Goal: Book appointment/travel/reservation

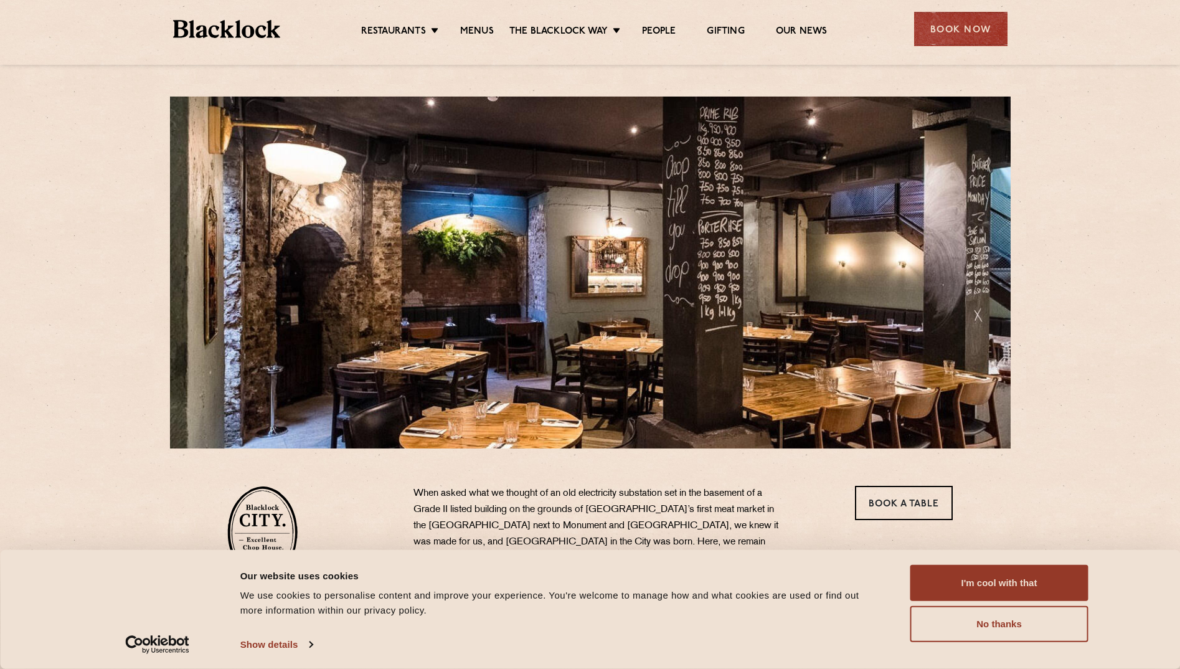
click at [484, 29] on link "Menus" at bounding box center [477, 33] width 34 height 14
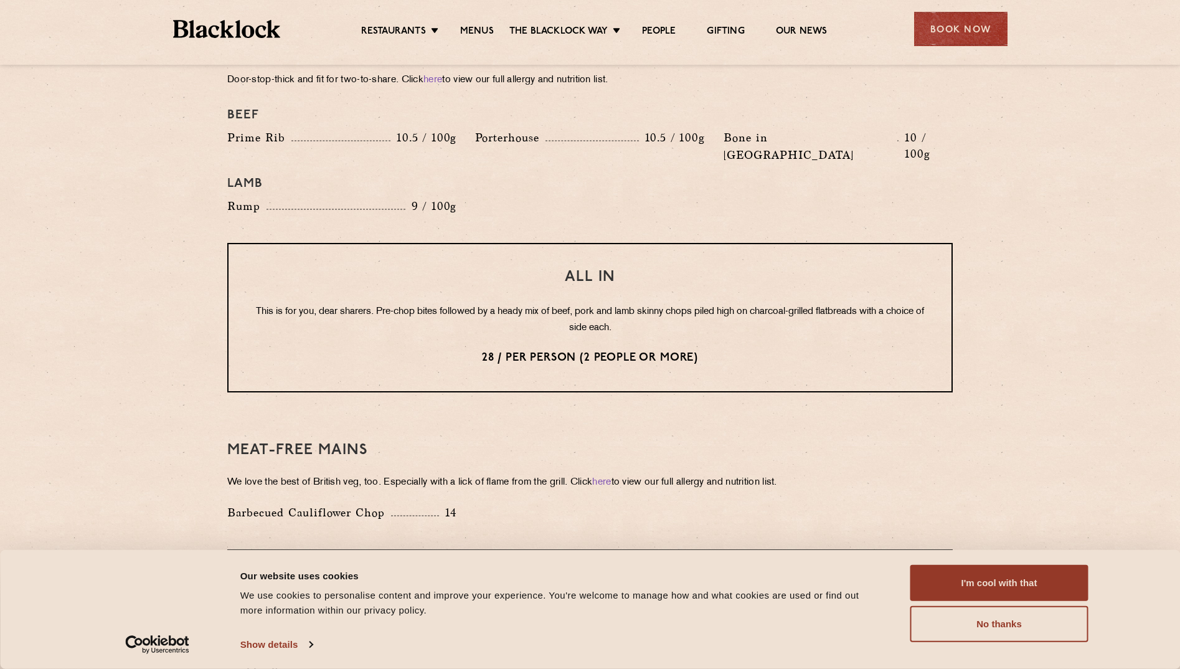
scroll to position [1429, 0]
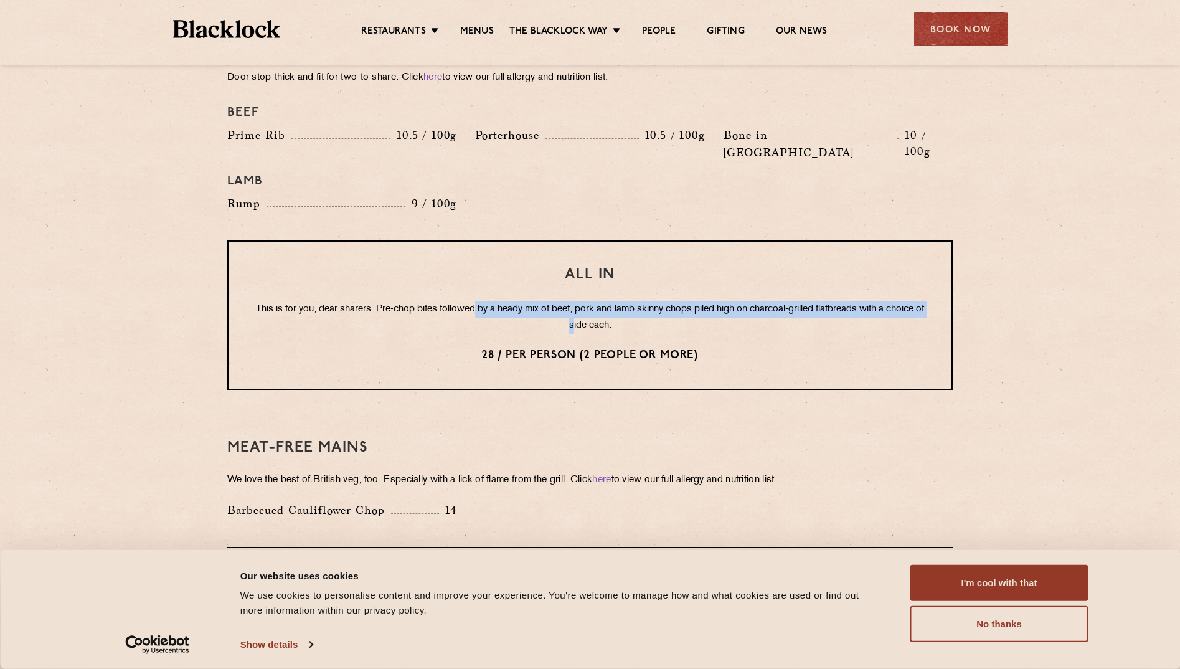
drag, startPoint x: 506, startPoint y: 262, endPoint x: 610, endPoint y: 294, distance: 108.3
click at [610, 293] on div "All In This is for you, dear sharers. Pre-chop bites followed by a heady mix of…" at bounding box center [590, 314] width 726 height 149
drag, startPoint x: 610, startPoint y: 294, endPoint x: 689, endPoint y: 318, distance: 82.7
click at [689, 347] on p "28 / per person (2 people or more)" at bounding box center [589, 355] width 673 height 16
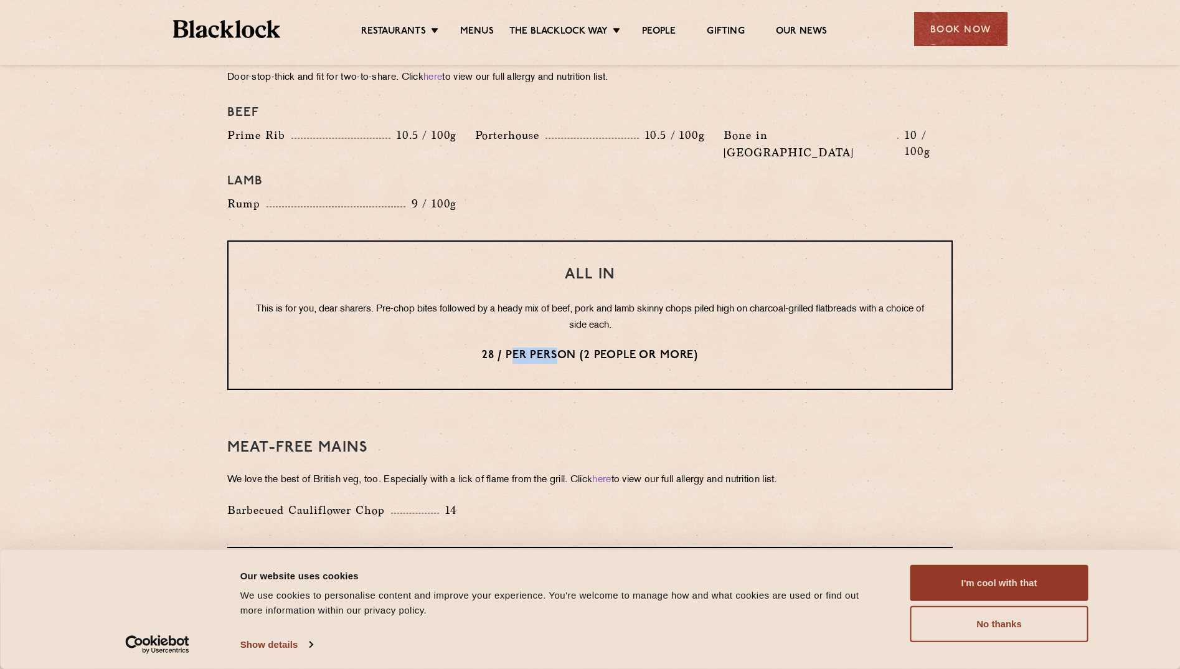
drag, startPoint x: 558, startPoint y: 314, endPoint x: 323, endPoint y: 273, distance: 239.1
click at [325, 270] on div "All In This is for you, dear sharers. Pre-chop bites followed by a heady mix of…" at bounding box center [590, 314] width 726 height 149
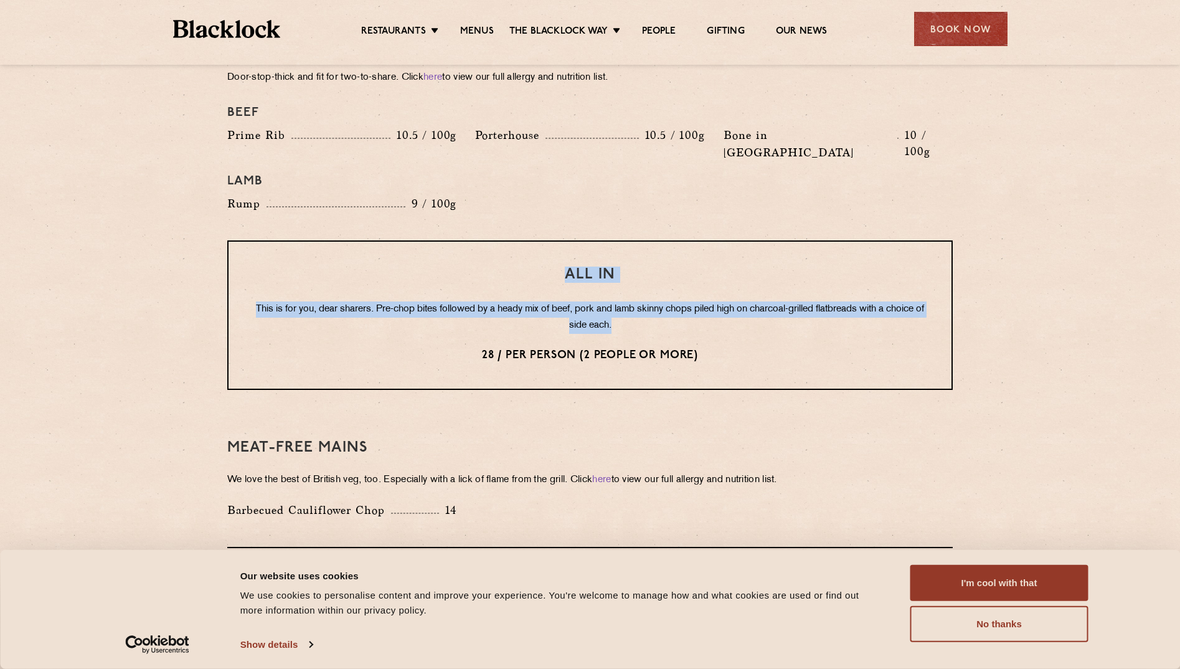
drag, startPoint x: 525, startPoint y: 245, endPoint x: 674, endPoint y: 295, distance: 157.0
click at [674, 293] on div "All In This is for you, dear sharers. Pre-chop bites followed by a heady mix of…" at bounding box center [590, 314] width 726 height 149
drag, startPoint x: 674, startPoint y: 295, endPoint x: 638, endPoint y: 314, distance: 40.4
click at [638, 347] on p "28 / per person (2 people or more)" at bounding box center [589, 355] width 673 height 16
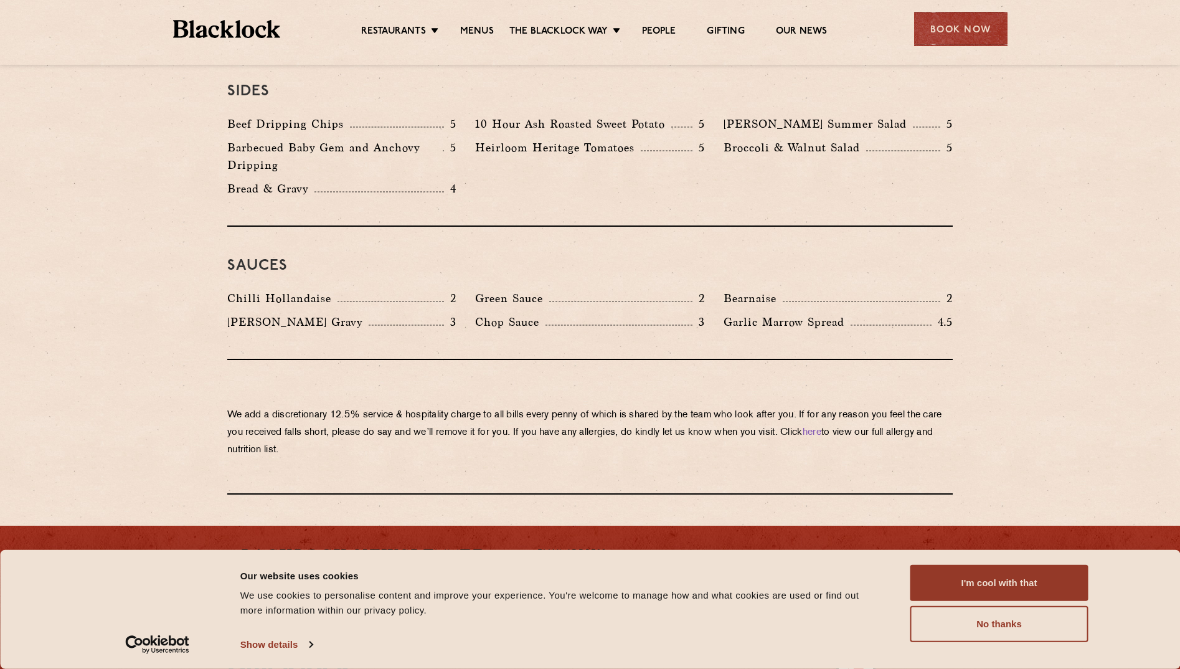
scroll to position [1926, 0]
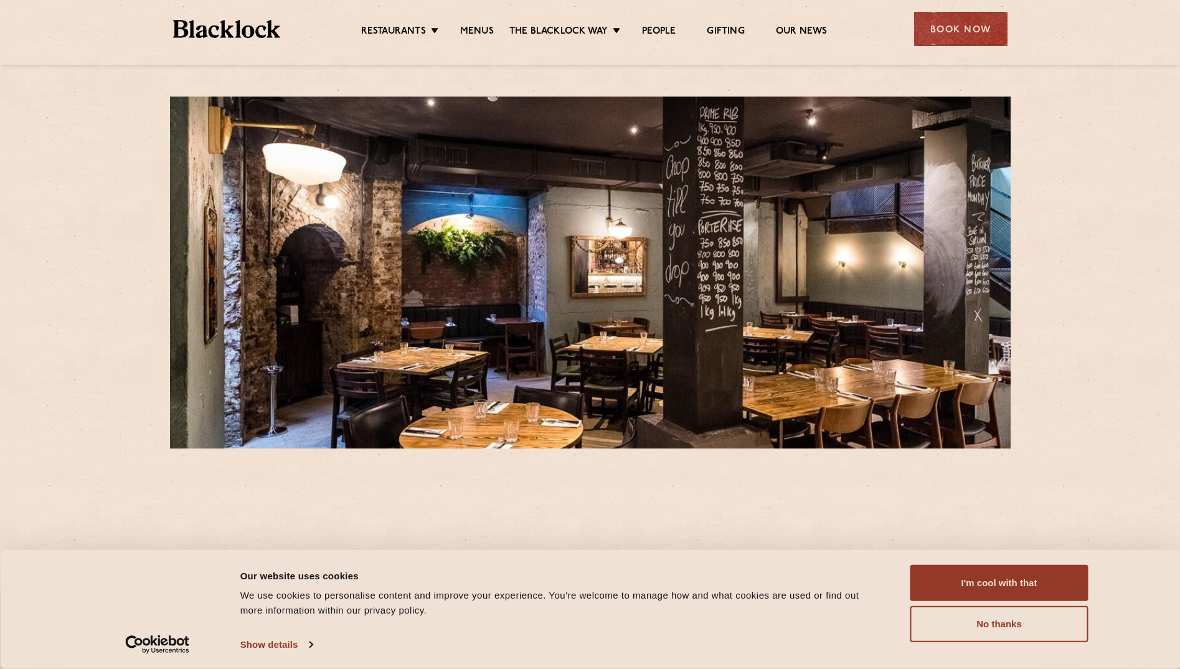
click at [971, 16] on div "Book Now" at bounding box center [960, 29] width 93 height 34
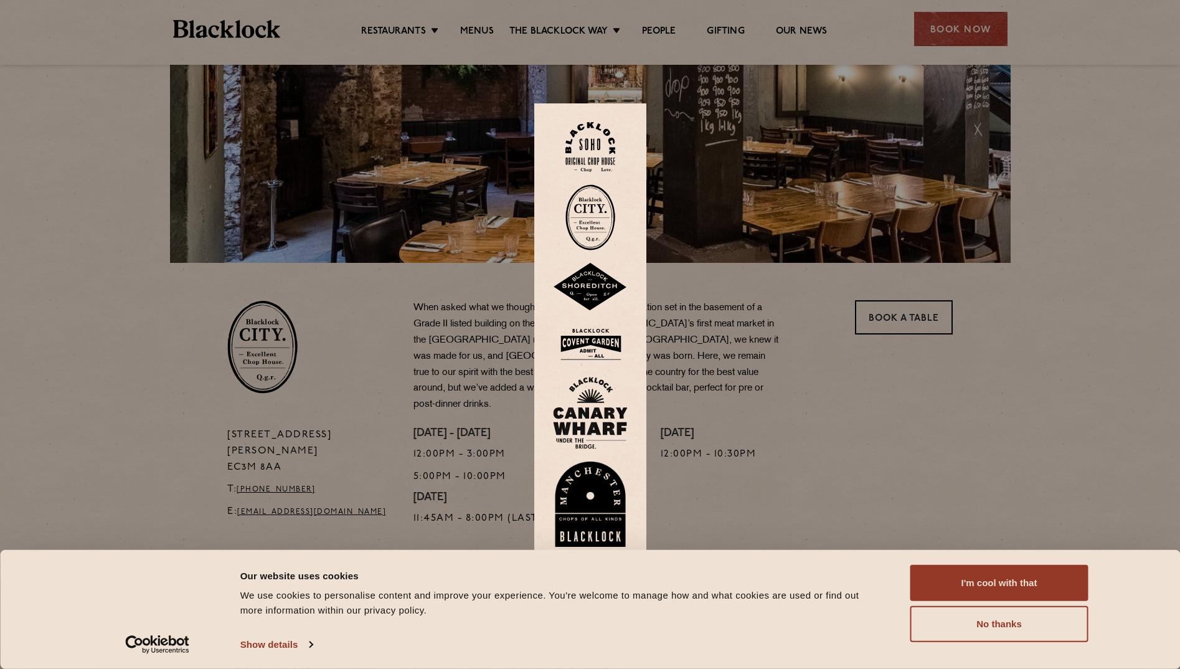
scroll to position [186, 0]
click at [593, 222] on img at bounding box center [590, 217] width 50 height 66
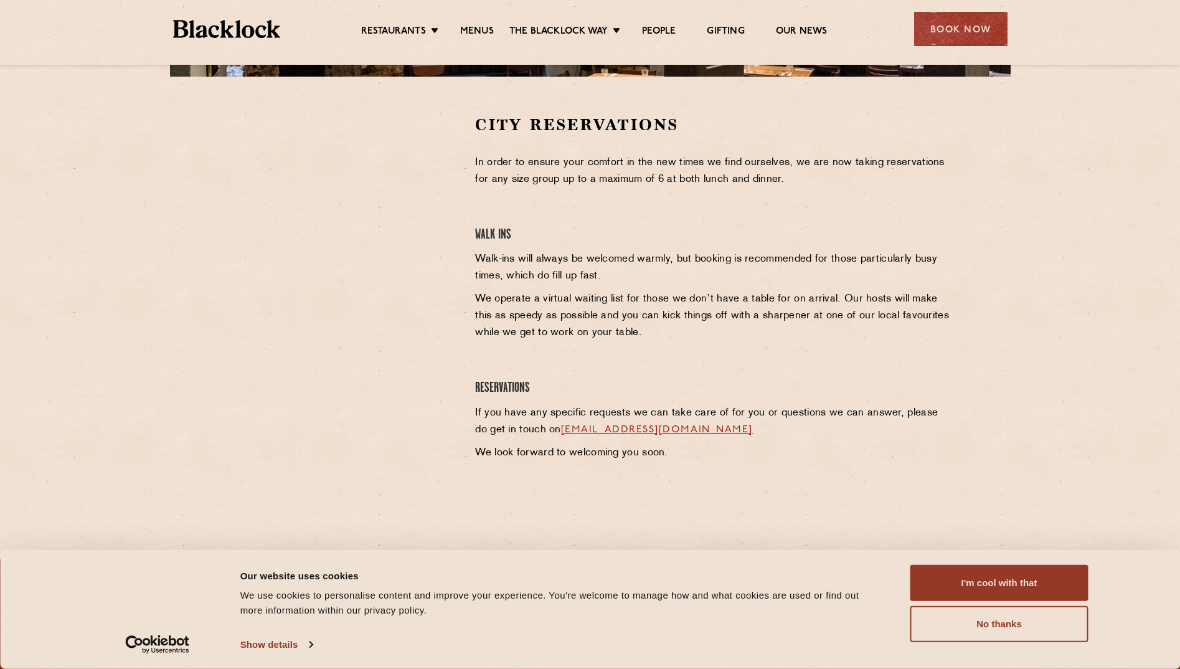
scroll to position [375, 0]
